Goal: Task Accomplishment & Management: Manage account settings

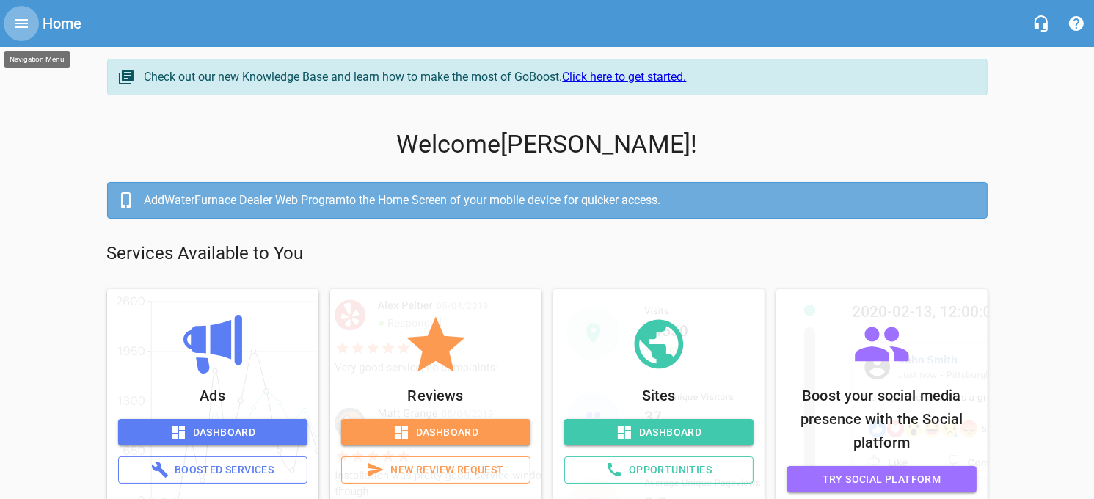
click at [26, 19] on icon "Open drawer" at bounding box center [21, 23] width 13 height 9
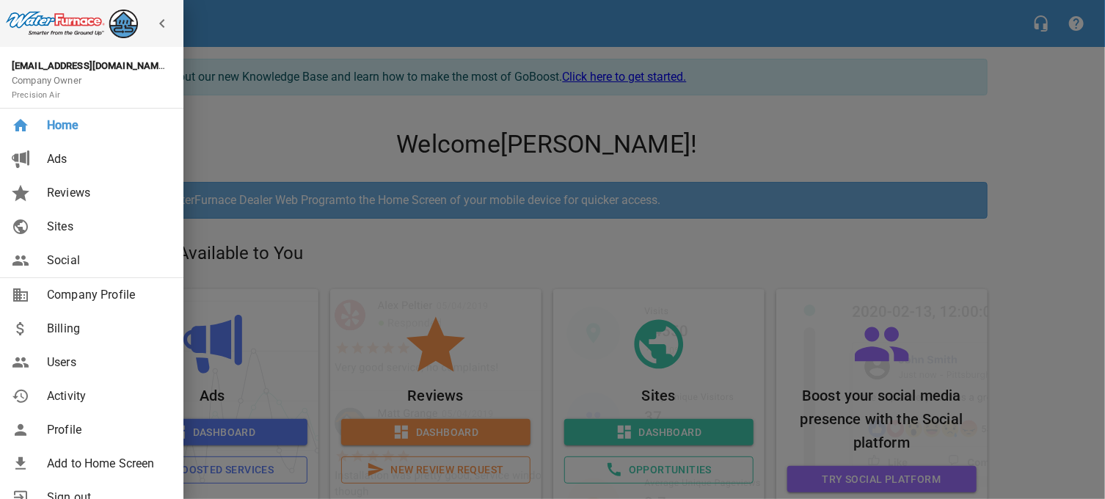
click at [60, 321] on span "Billing" at bounding box center [106, 329] width 119 height 18
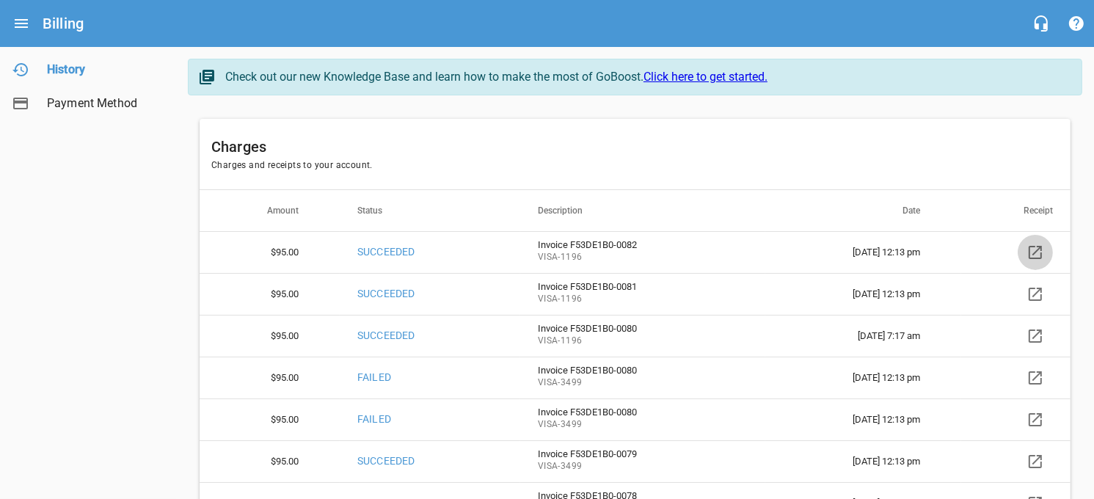
click at [1033, 249] on icon at bounding box center [1035, 253] width 18 height 18
